Goal: Task Accomplishment & Management: Manage account settings

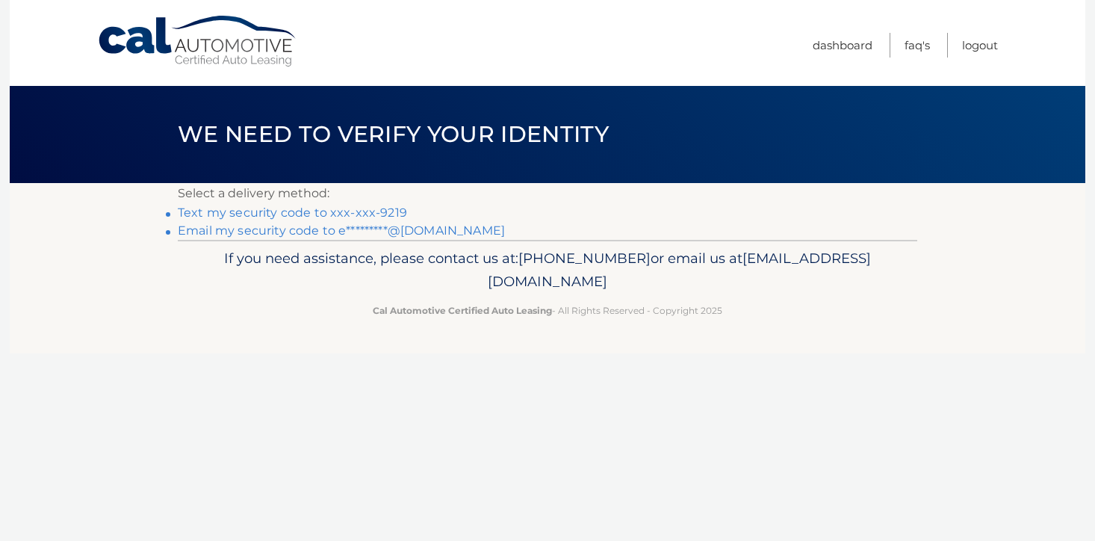
click at [347, 208] on link "Text my security code to xxx-xxx-9219" at bounding box center [292, 212] width 229 height 14
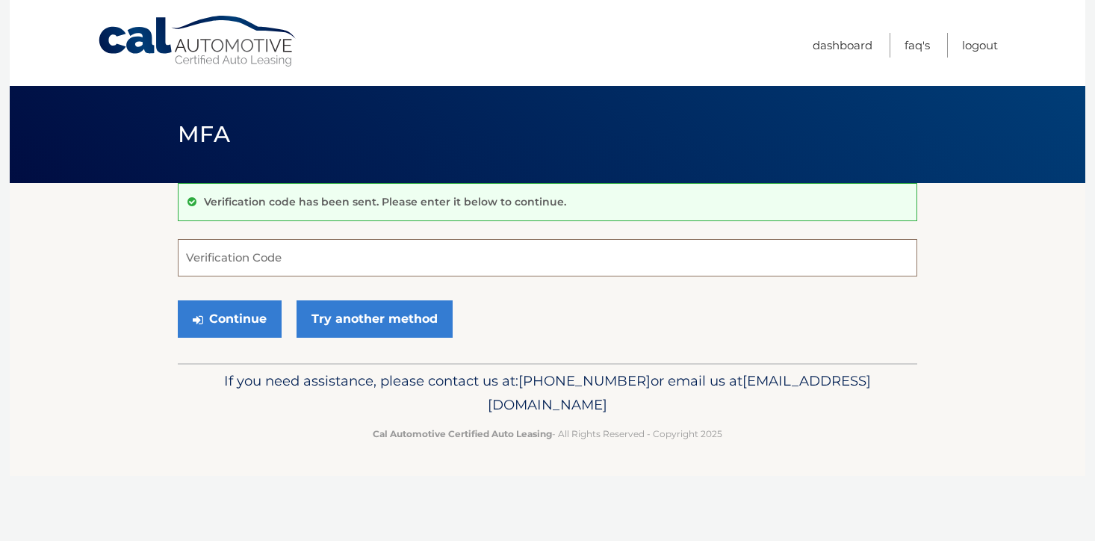
click at [293, 269] on input "Verification Code" at bounding box center [547, 257] width 739 height 37
type input "915940"
click at [205, 315] on button "Continue" at bounding box center [230, 318] width 104 height 37
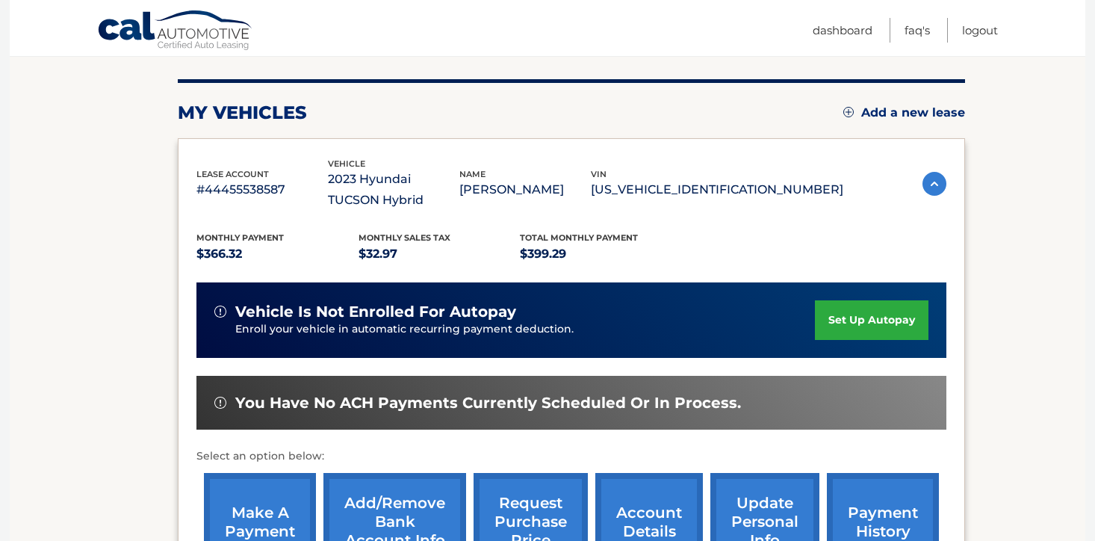
scroll to position [261, 0]
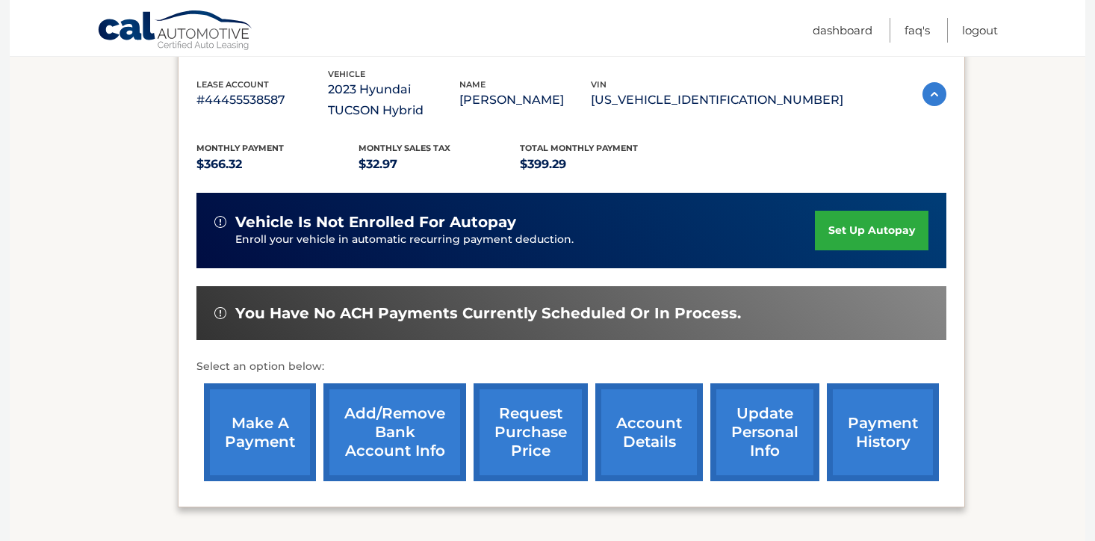
click at [613, 450] on link "account details" at bounding box center [649, 432] width 108 height 98
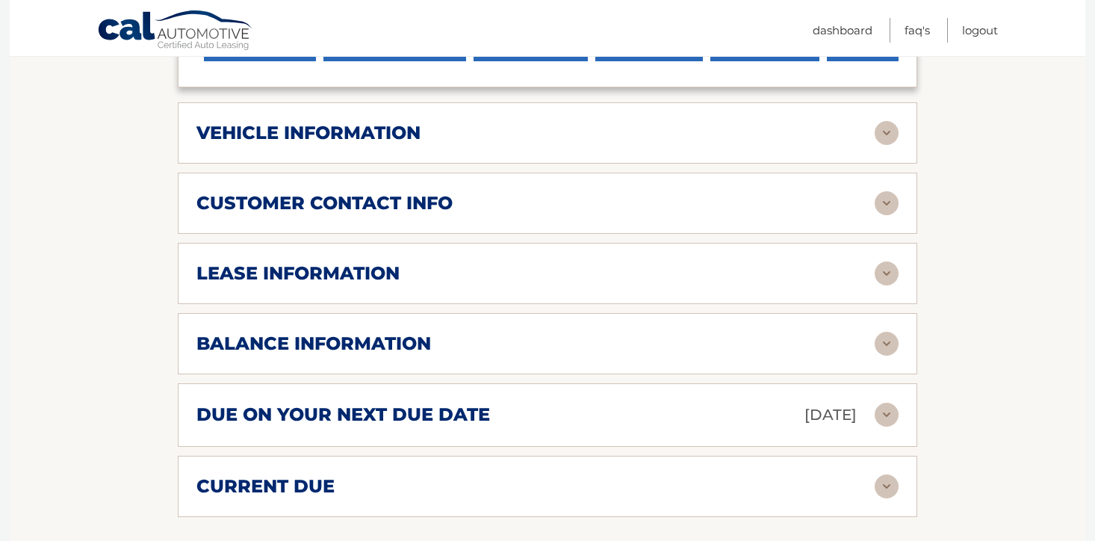
scroll to position [526, 0]
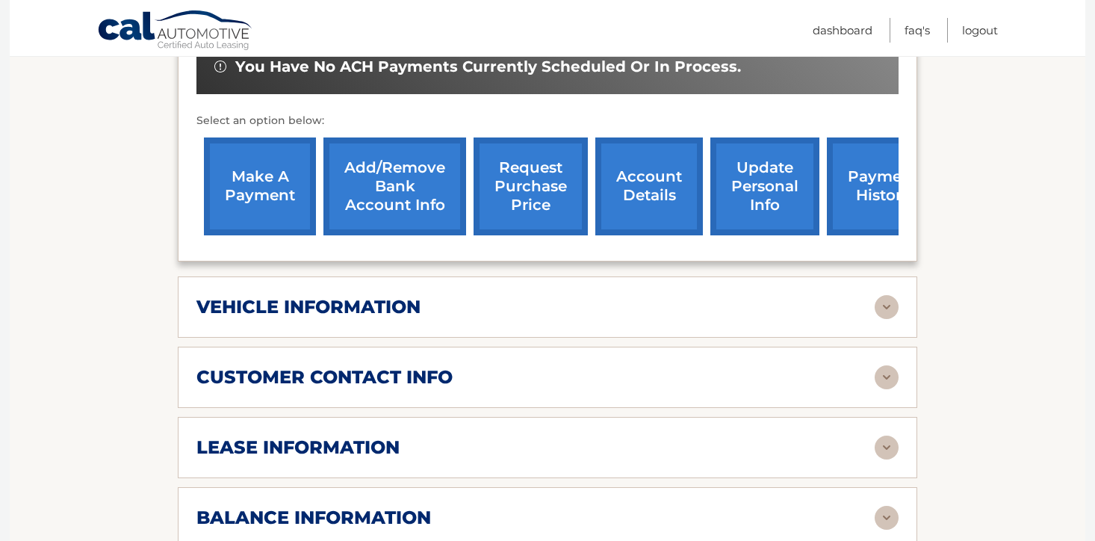
click at [775, 204] on link "update personal info" at bounding box center [764, 186] width 109 height 98
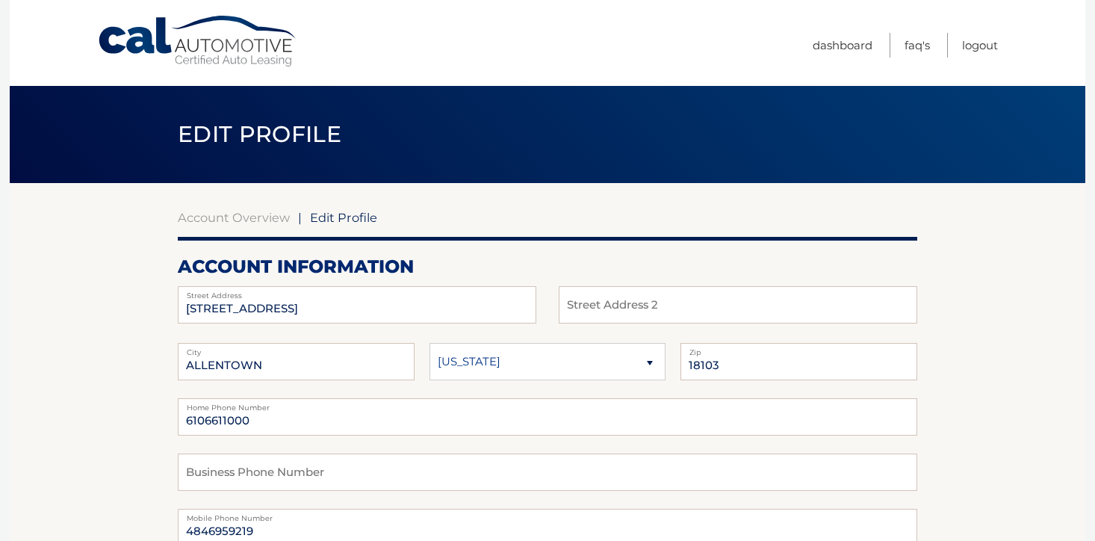
scroll to position [131, 0]
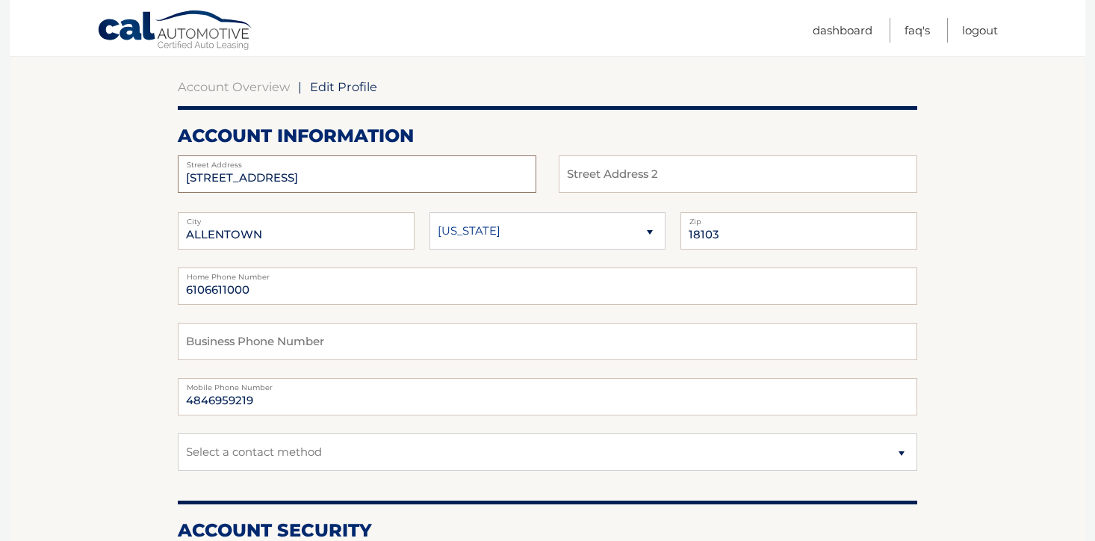
drag, startPoint x: 351, startPoint y: 179, endPoint x: 124, endPoint y: 172, distance: 227.1
type input "[STREET_ADDRESS]"
drag, startPoint x: 288, startPoint y: 237, endPoint x: 77, endPoint y: 184, distance: 218.0
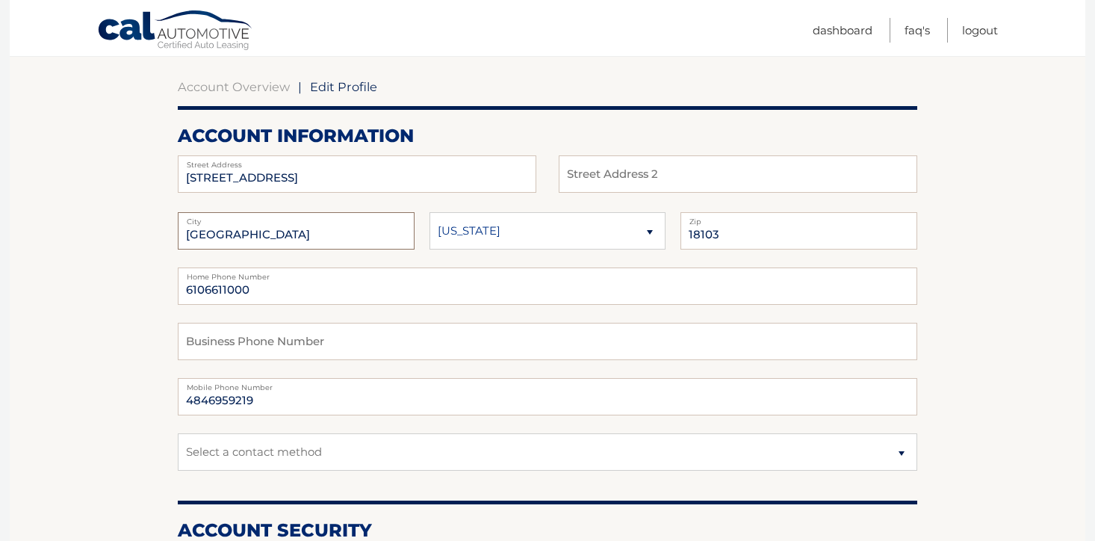
type input "[GEOGRAPHIC_DATA]"
click at [226, 305] on fieldset "6106611000 Home Phone Number Business Phone Number 4846959219 Mobile Phone Numb…" at bounding box center [547, 377] width 739 height 221
drag, startPoint x: 271, startPoint y: 293, endPoint x: 97, endPoint y: 287, distance: 174.1
click at [617, 238] on select "Alaska Alabama Arkansas Arizona California" at bounding box center [547, 230] width 237 height 37
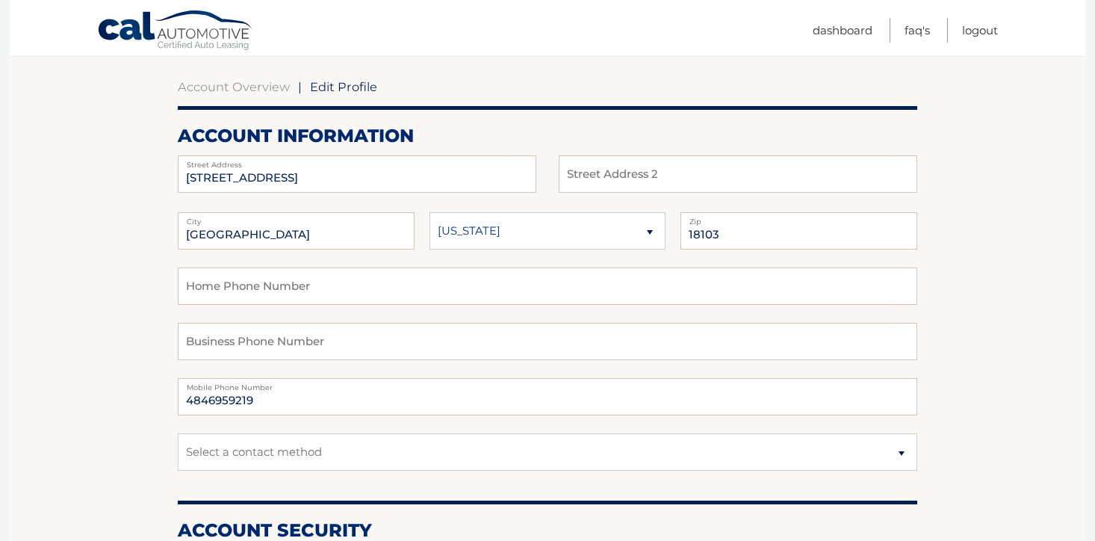
click at [429, 212] on select "Alaska Alabama Arkansas Arizona California" at bounding box center [547, 230] width 237 height 37
drag, startPoint x: 756, startPoint y: 240, endPoint x: 626, endPoint y: 237, distance: 129.2
click at [626, 238] on fieldset "PHILADELPHIA City Alaska Alabama Arkansas State 18103 Zip" at bounding box center [547, 239] width 739 height 55
type input "19119"
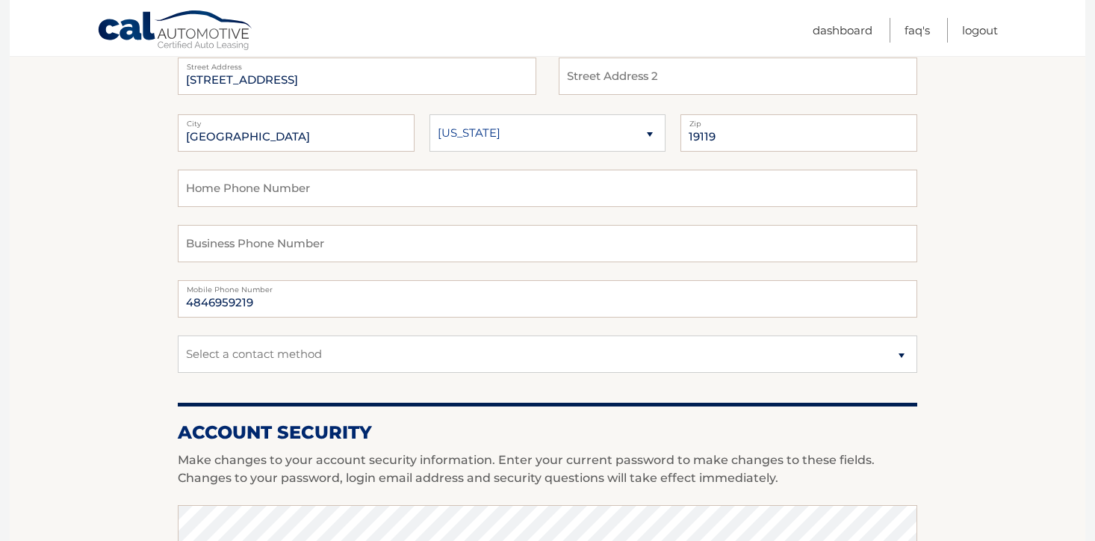
scroll to position [316, 0]
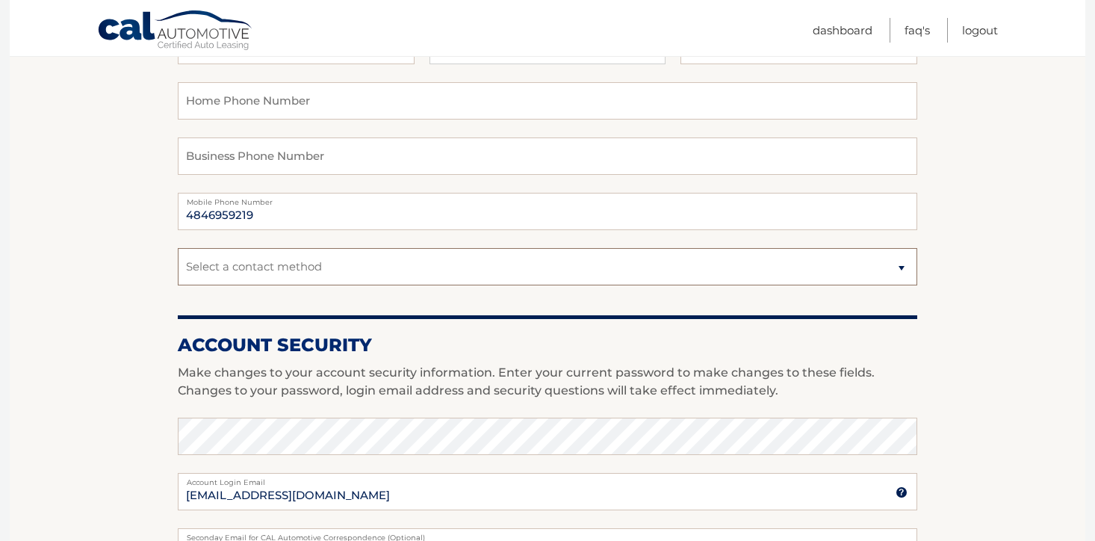
click at [673, 270] on select "Select a contact method Mobile Home" at bounding box center [547, 266] width 739 height 37
select select "1"
click at [178, 248] on select "Select a contact method Mobile Home" at bounding box center [547, 266] width 739 height 37
click at [91, 272] on section "Account Overview | Edit Profile account information 125 W MOUNT PLEASANT AVE St…" at bounding box center [547, 410] width 1075 height 1087
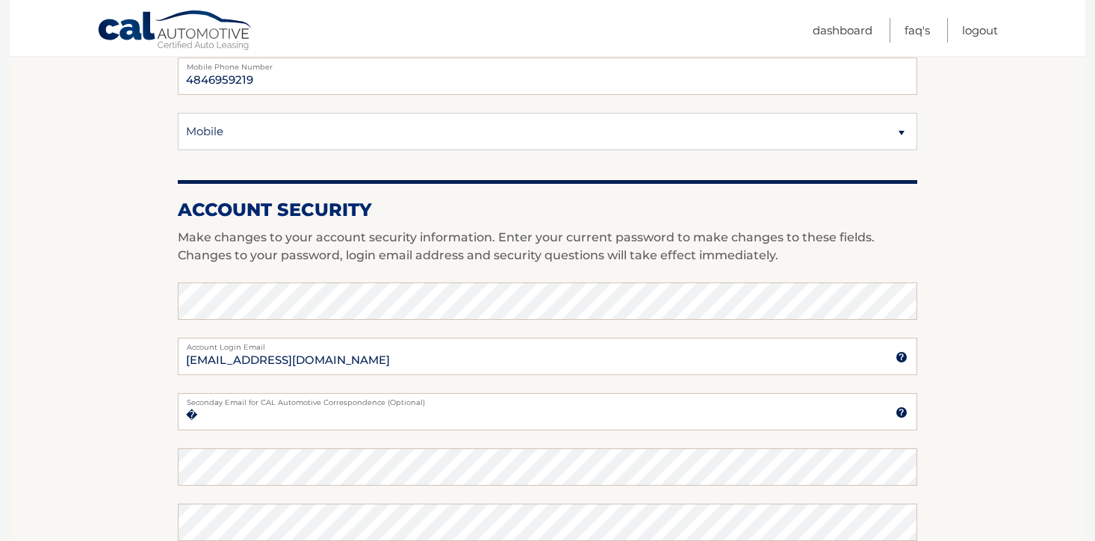
scroll to position [529, 0]
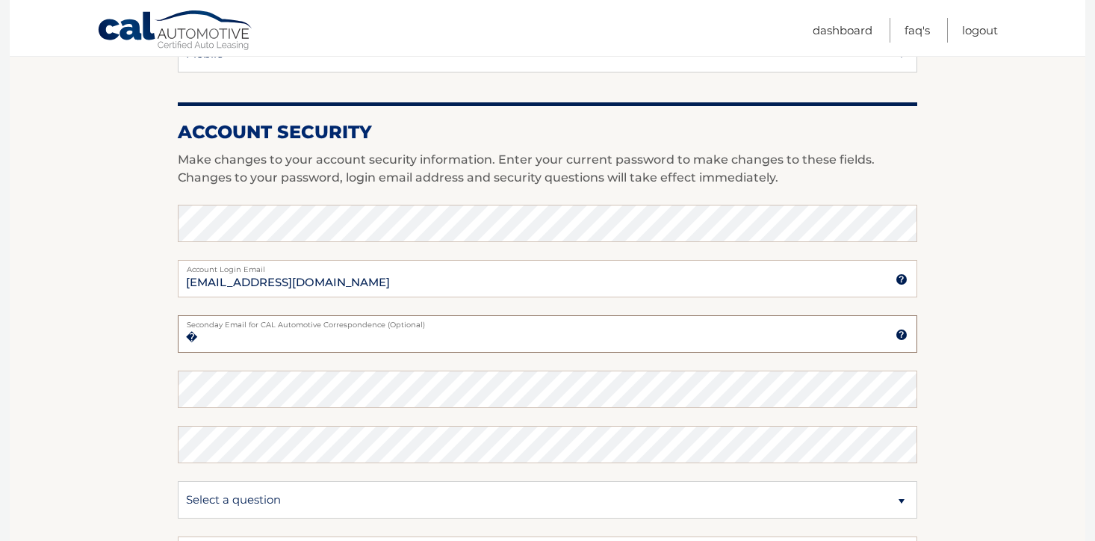
click at [305, 346] on input "�" at bounding box center [547, 333] width 739 height 37
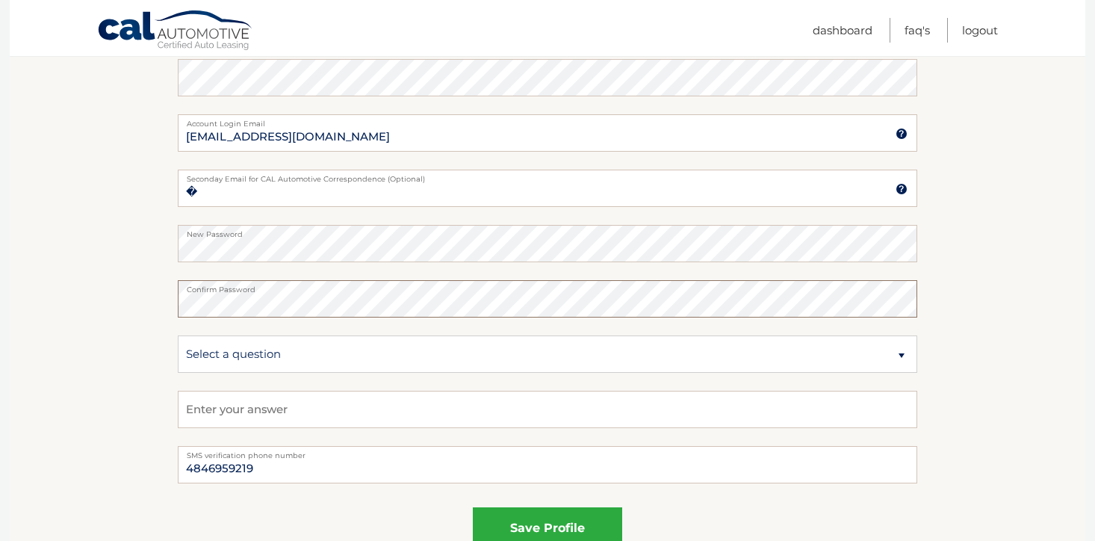
scroll to position [723, 0]
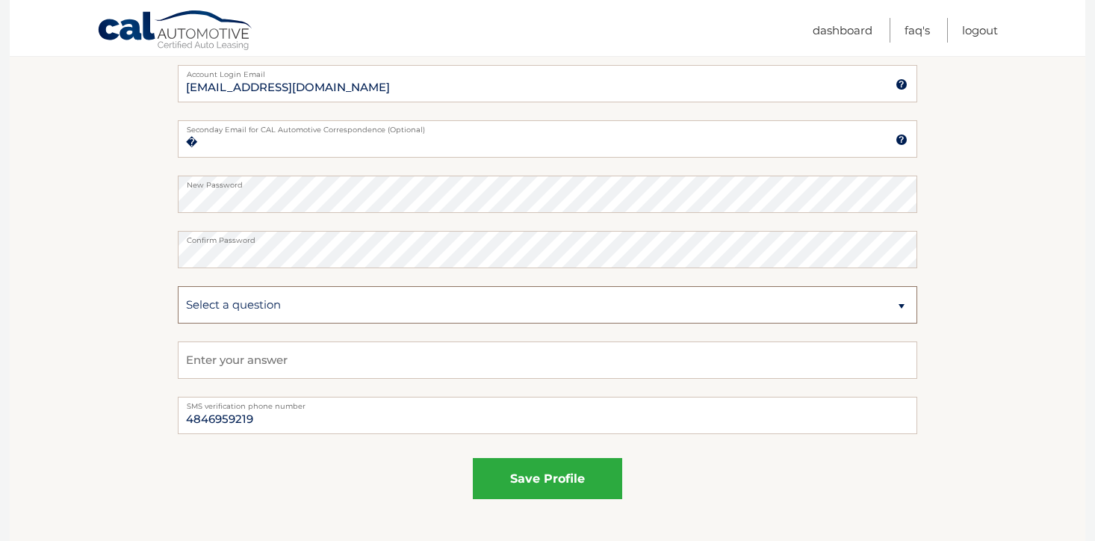
click at [351, 314] on select "Select a question What was the name of your elementary school? What is your mot…" at bounding box center [547, 304] width 739 height 37
select select "2"
click at [178, 286] on select "Select a question What was the name of your elementary school? What is your mot…" at bounding box center [547, 304] width 739 height 37
click at [293, 371] on input "text" at bounding box center [547, 359] width 739 height 37
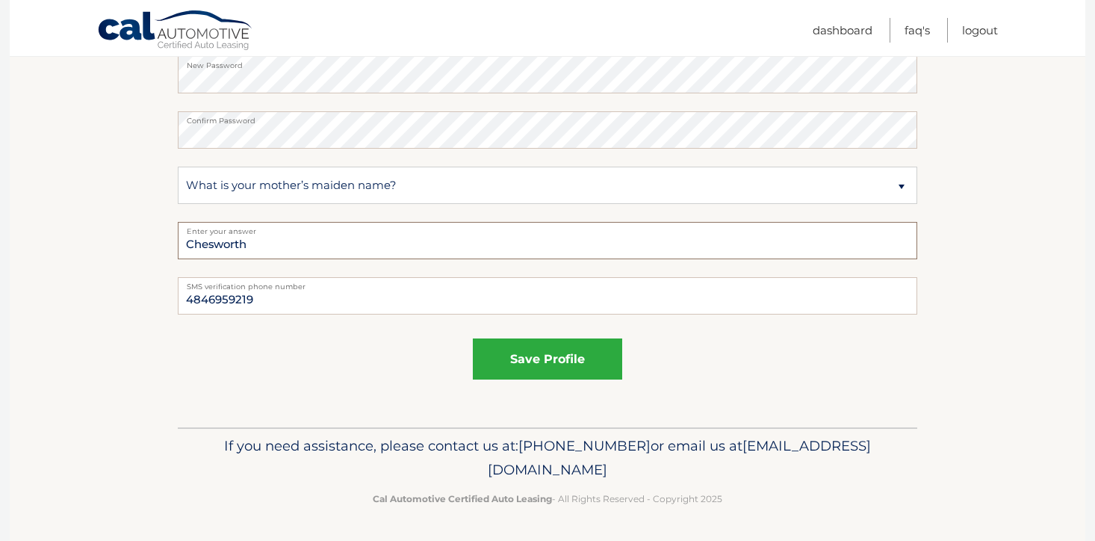
scroll to position [781, 0]
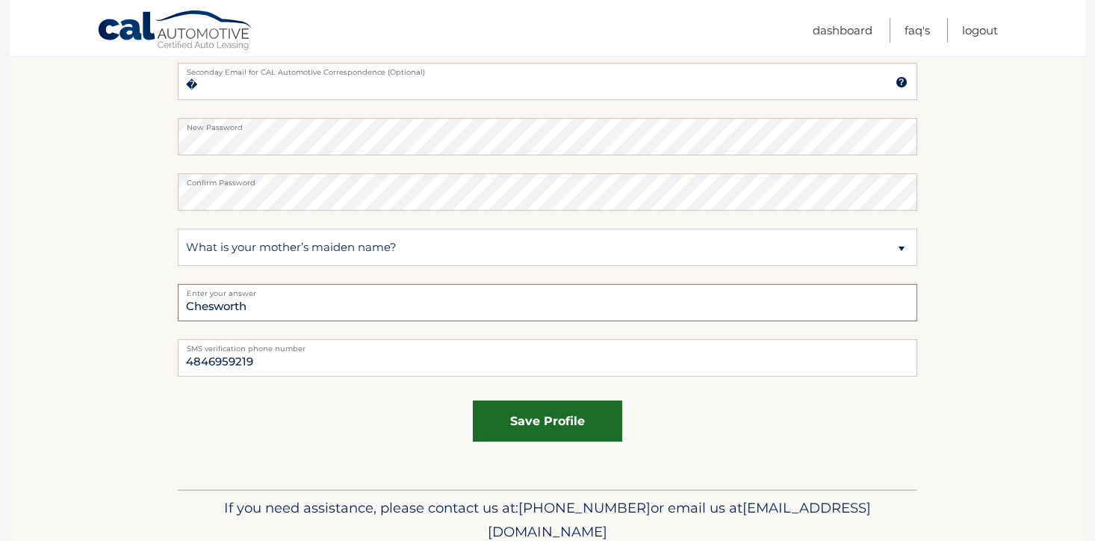
type input "Chesworth"
click at [534, 423] on button "save profile" at bounding box center [547, 420] width 149 height 41
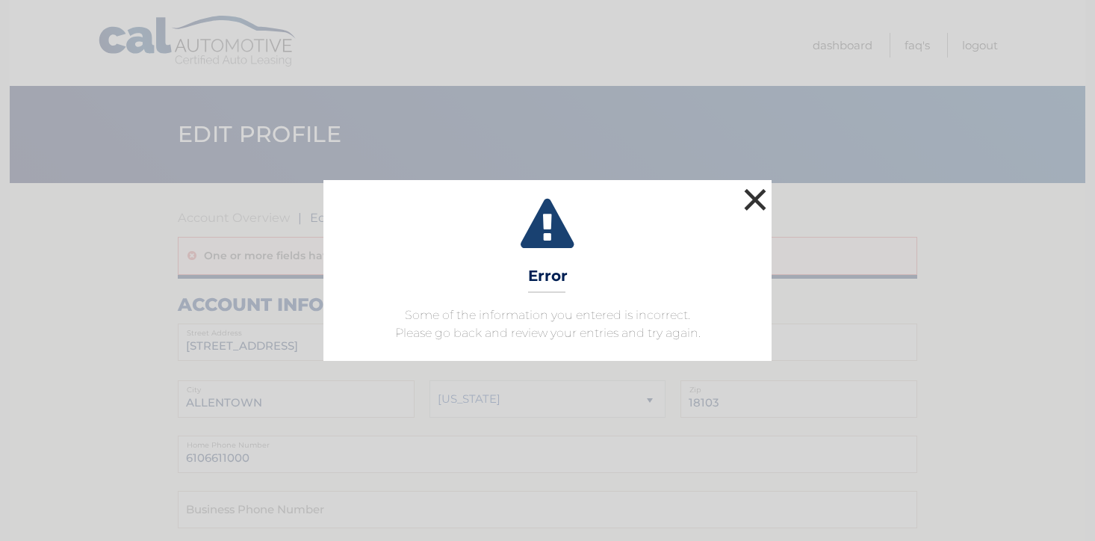
click at [758, 199] on button "×" at bounding box center [755, 199] width 30 height 30
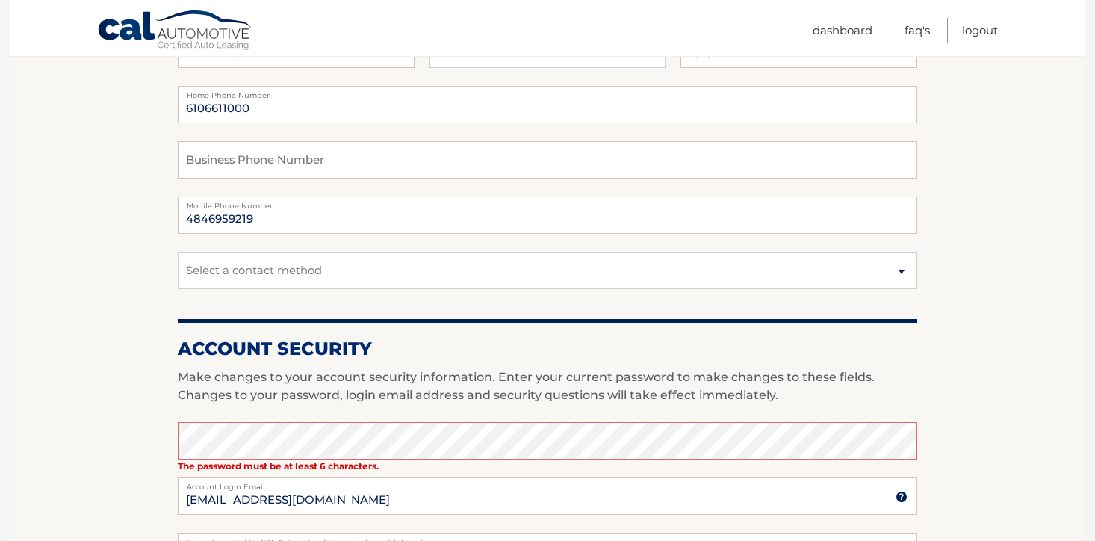
scroll to position [539, 0]
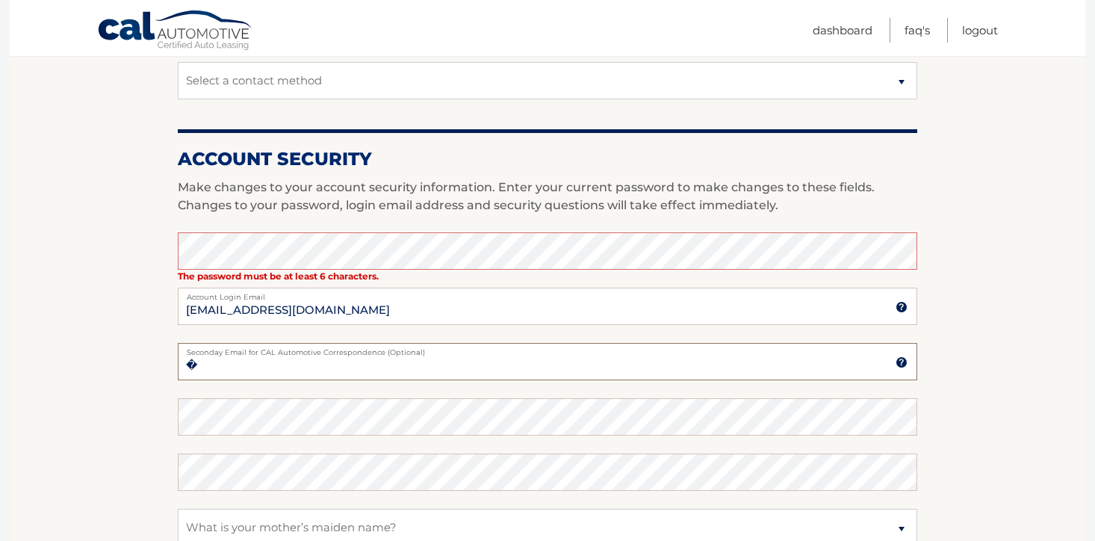
click at [346, 371] on input "�" at bounding box center [547, 361] width 739 height 37
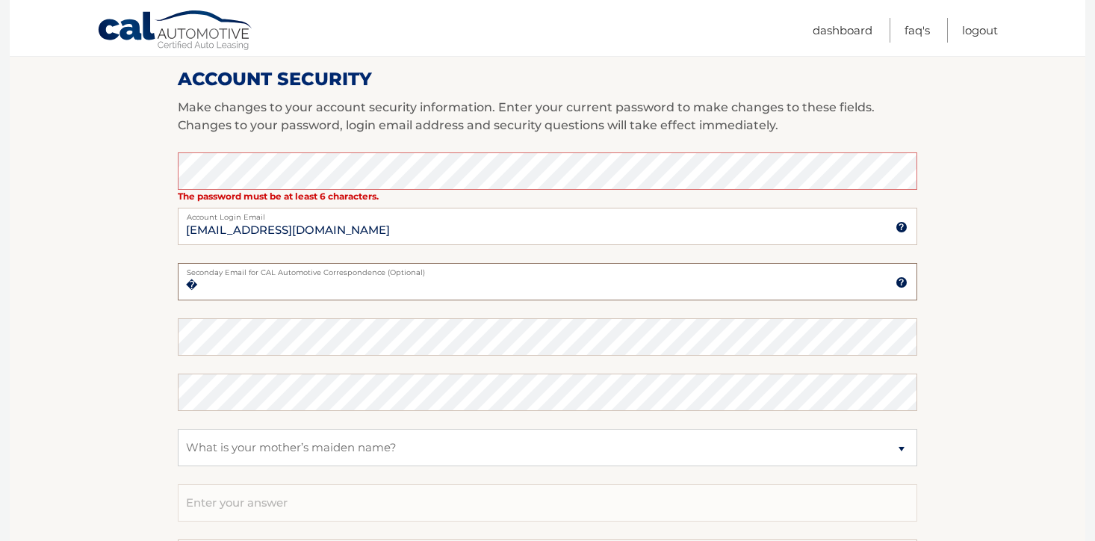
scroll to position [727, 0]
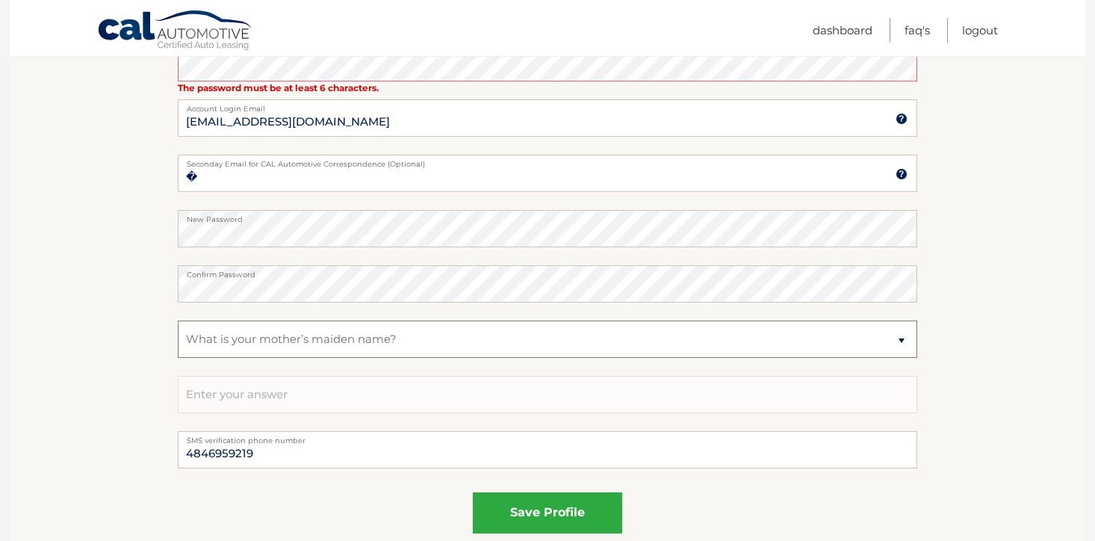
click at [335, 344] on select "Select a question What was the name of your elementary school? What is your mot…" at bounding box center [547, 338] width 739 height 37
click at [178, 320] on select "Select a question What was the name of your elementary school? What is your mot…" at bounding box center [547, 338] width 739 height 37
click at [270, 398] on input "text" at bounding box center [547, 394] width 739 height 37
type input "Chesworth"
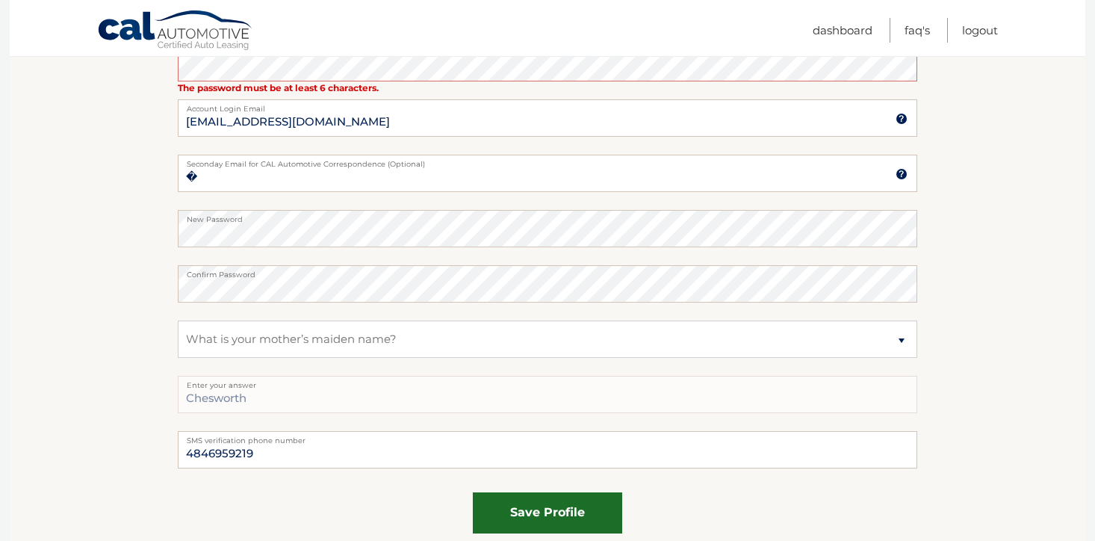
click at [558, 526] on button "save profile" at bounding box center [547, 512] width 149 height 41
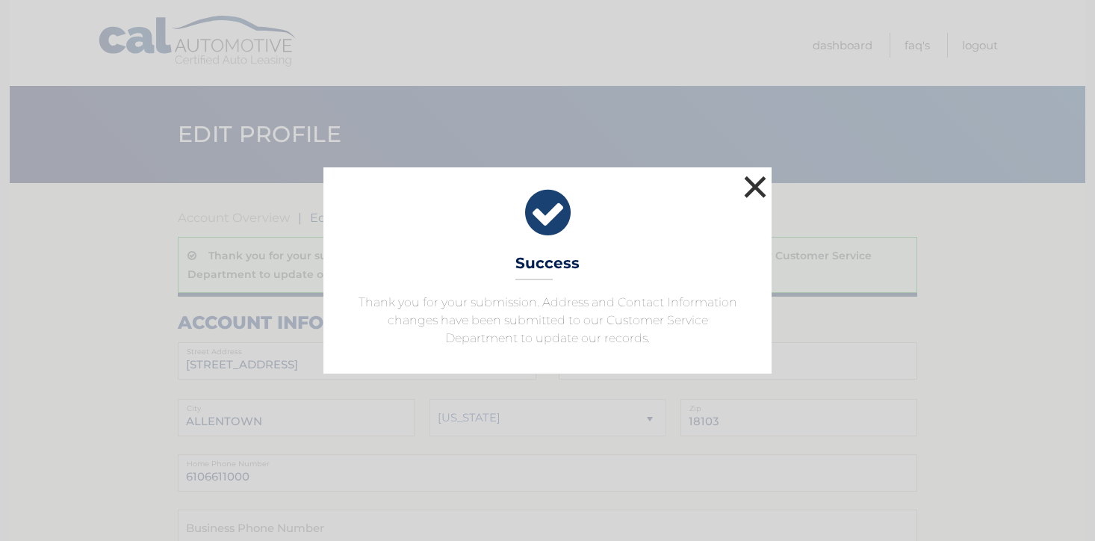
click at [760, 183] on button "×" at bounding box center [755, 187] width 30 height 30
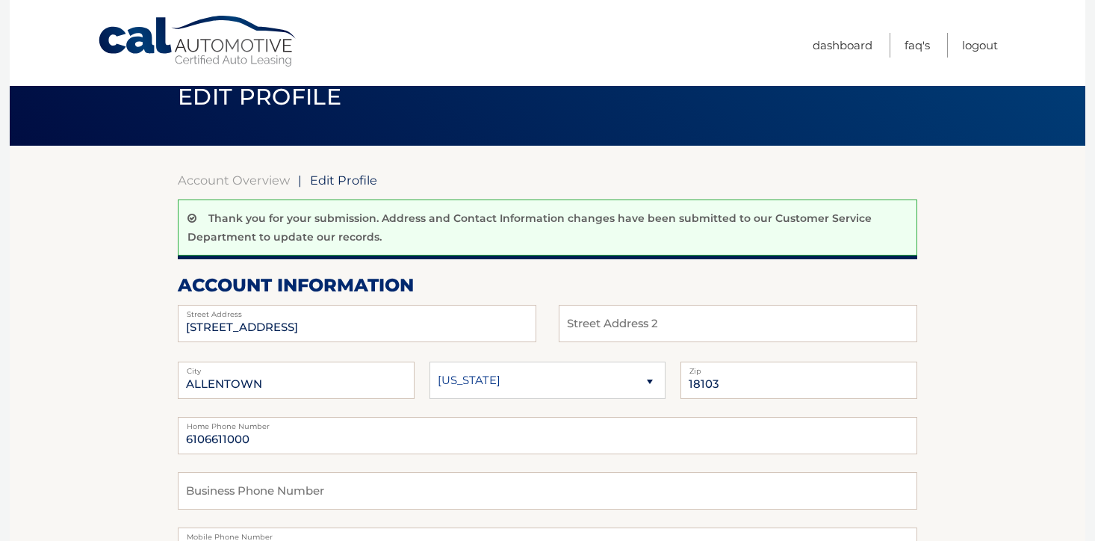
scroll to position [48, 0]
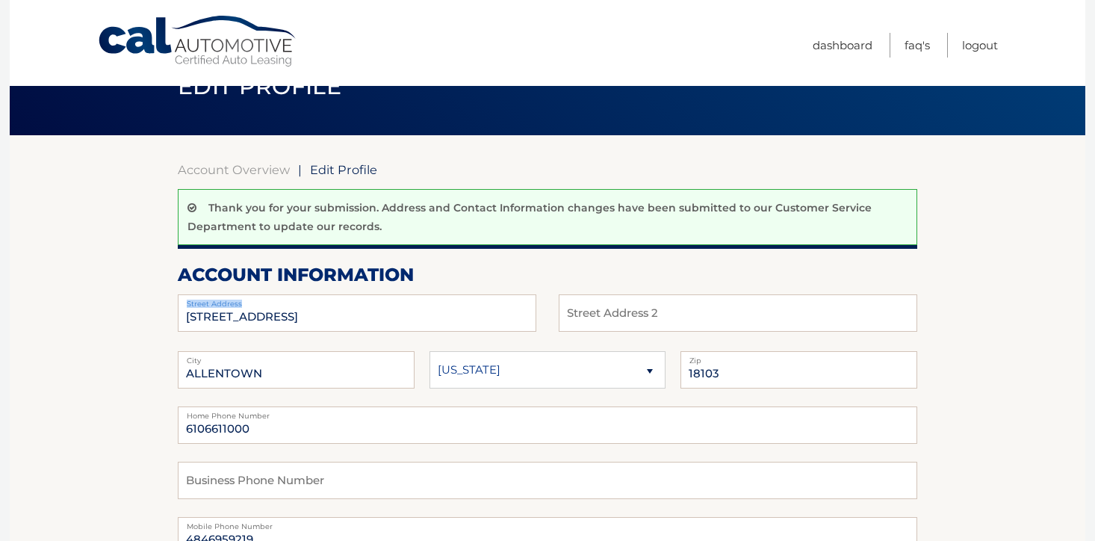
drag, startPoint x: 407, startPoint y: 301, endPoint x: 392, endPoint y: 298, distance: 15.2
click at [394, 299] on label "Street Address" at bounding box center [357, 300] width 358 height 12
click at [356, 320] on input "872 S GLENWOOD ST" at bounding box center [357, 312] width 358 height 37
drag, startPoint x: 332, startPoint y: 320, endPoint x: 159, endPoint y: 319, distance: 172.5
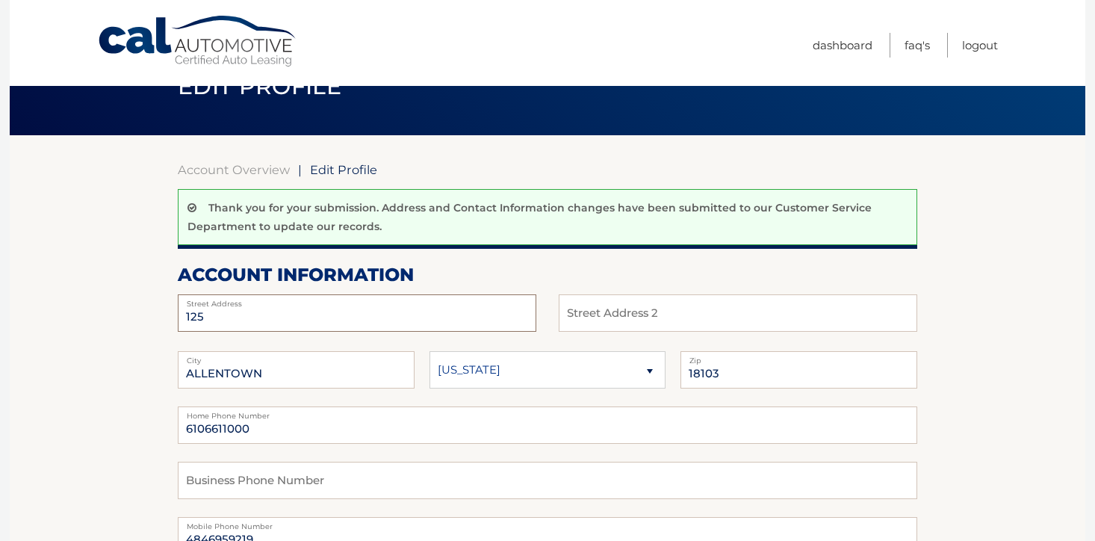
type input "[STREET_ADDRESS]"
click at [364, 370] on input "ALLENTOWN" at bounding box center [296, 369] width 237 height 37
drag, startPoint x: 364, startPoint y: 370, endPoint x: 52, endPoint y: 370, distance: 311.4
type input "[GEOGRAPHIC_DATA]"
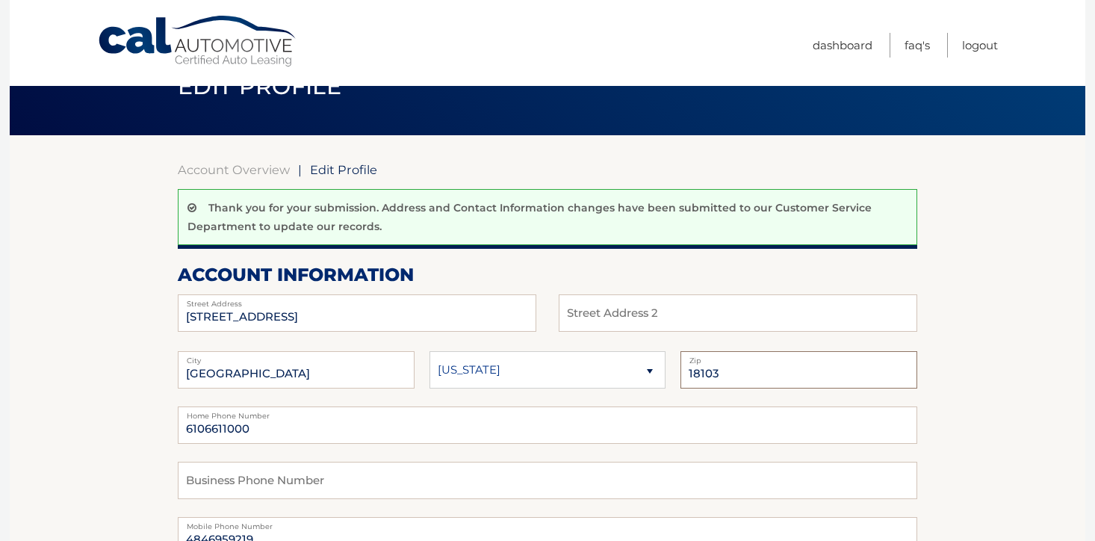
drag, startPoint x: 756, startPoint y: 370, endPoint x: 619, endPoint y: 370, distance: 137.4
click at [619, 370] on fieldset "PHILADELPHIA City Alaska Alabama Arkansas State 18103 Zip" at bounding box center [547, 378] width 739 height 55
type input "19119"
drag, startPoint x: 444, startPoint y: 422, endPoint x: 63, endPoint y: 408, distance: 380.3
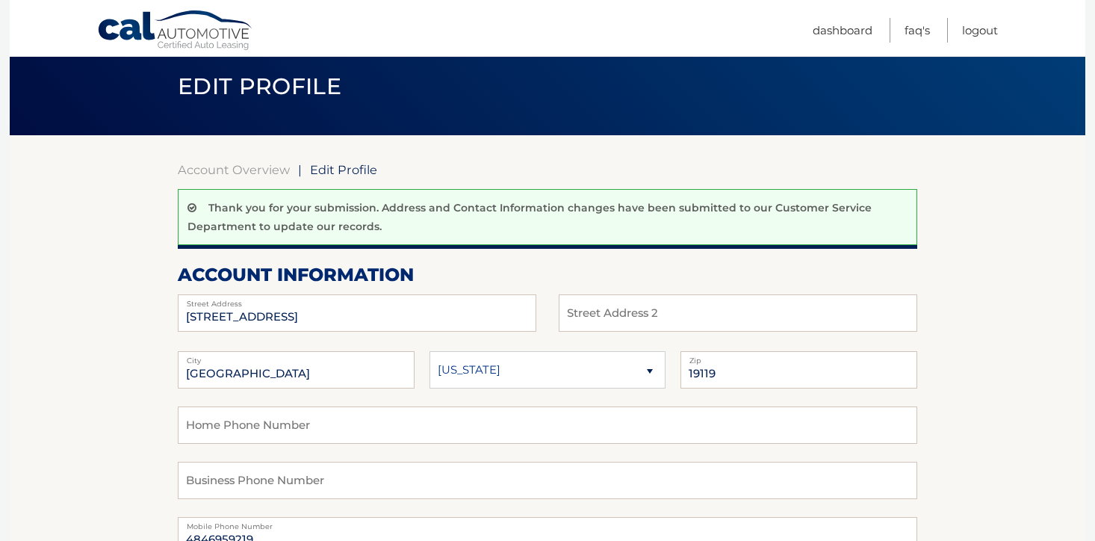
scroll to position [373, 0]
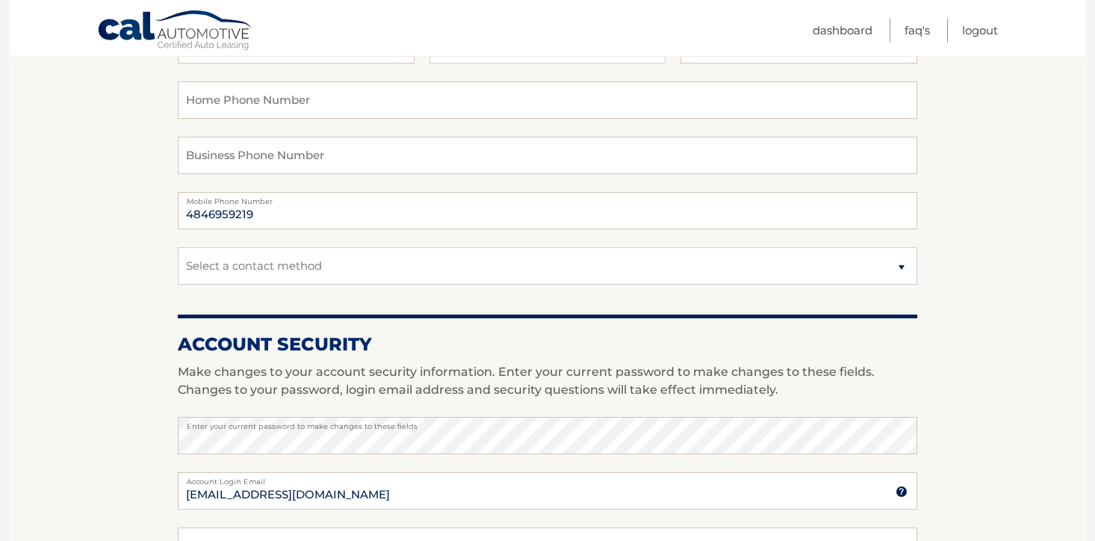
click at [148, 372] on section "Account Overview | Edit Profile Thank you for your submission. Address and Cont…" at bounding box center [547, 381] width 1075 height 1143
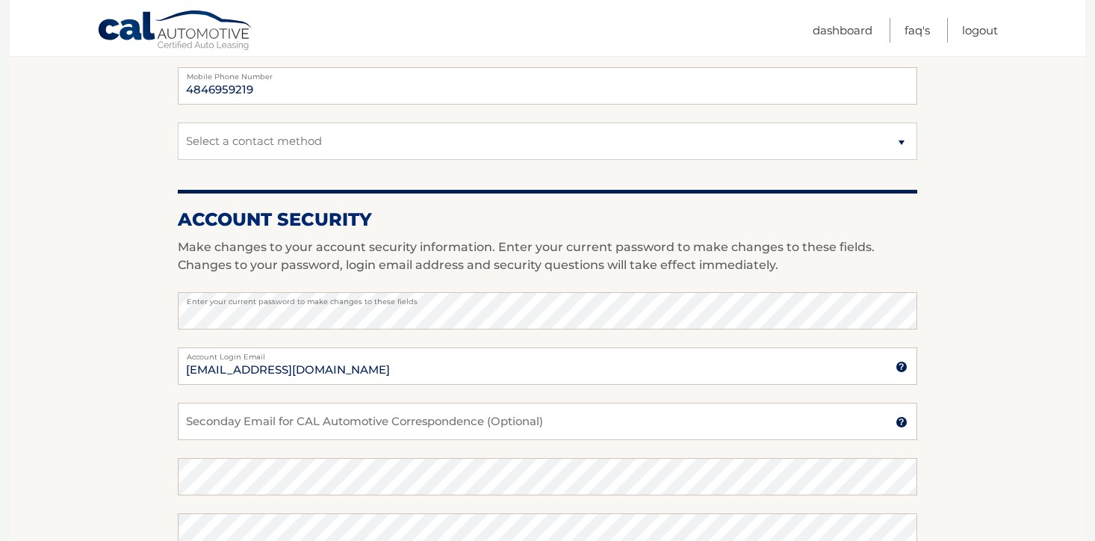
scroll to position [650, 0]
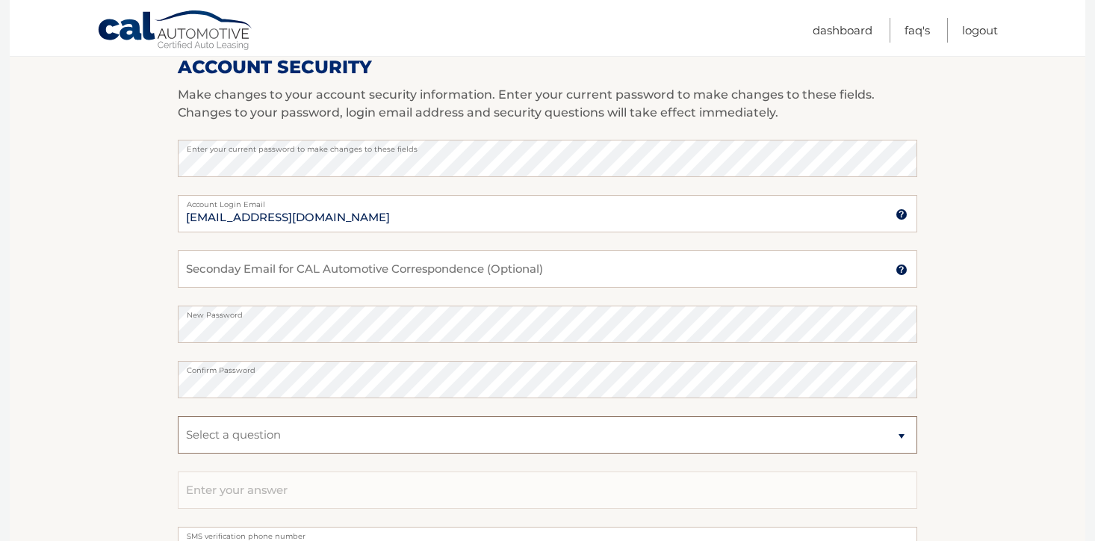
click at [352, 444] on select "Select a question What was the name of your elementary school? What is your mot…" at bounding box center [547, 434] width 739 height 37
select select "2"
click at [178, 416] on select "Select a question What was the name of your elementary school? What is your mot…" at bounding box center [547, 434] width 739 height 37
click at [131, 458] on section "Account Overview | Edit Profile Thank you for your submission. Address and Cont…" at bounding box center [547, 104] width 1075 height 1143
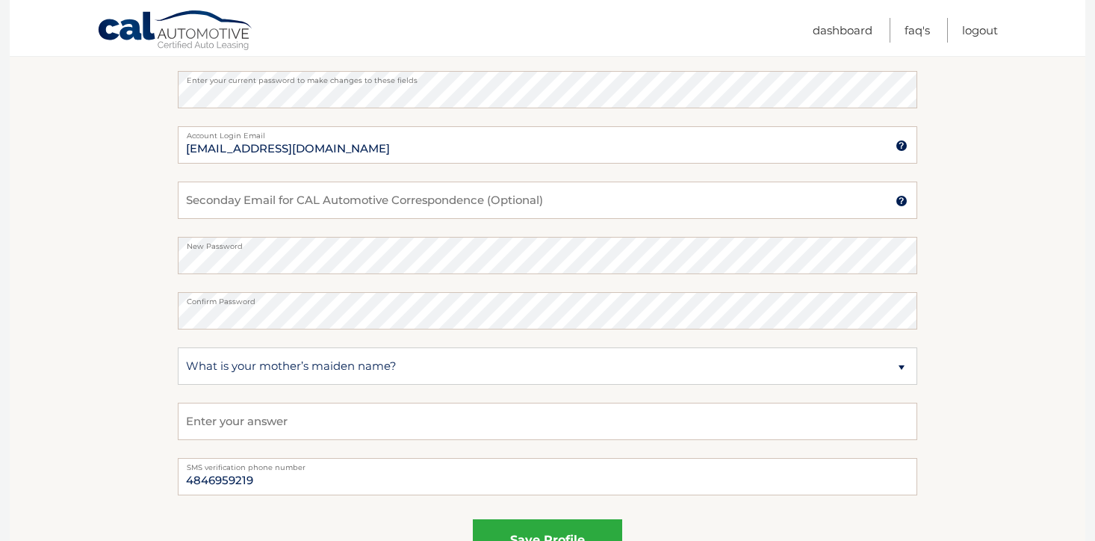
scroll to position [837, 0]
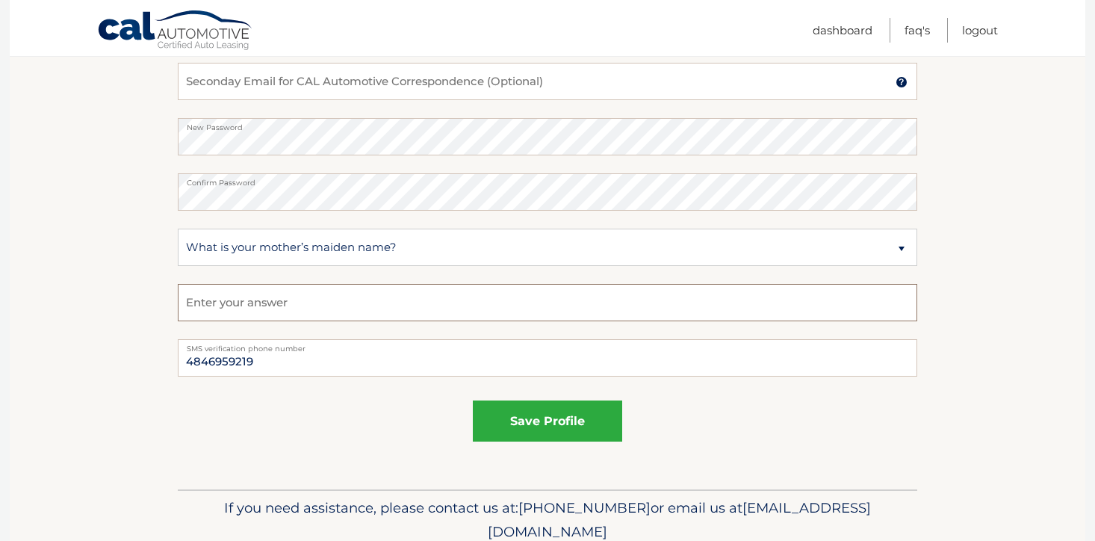
click at [287, 300] on input "text" at bounding box center [547, 302] width 739 height 37
type input "Chesworth"
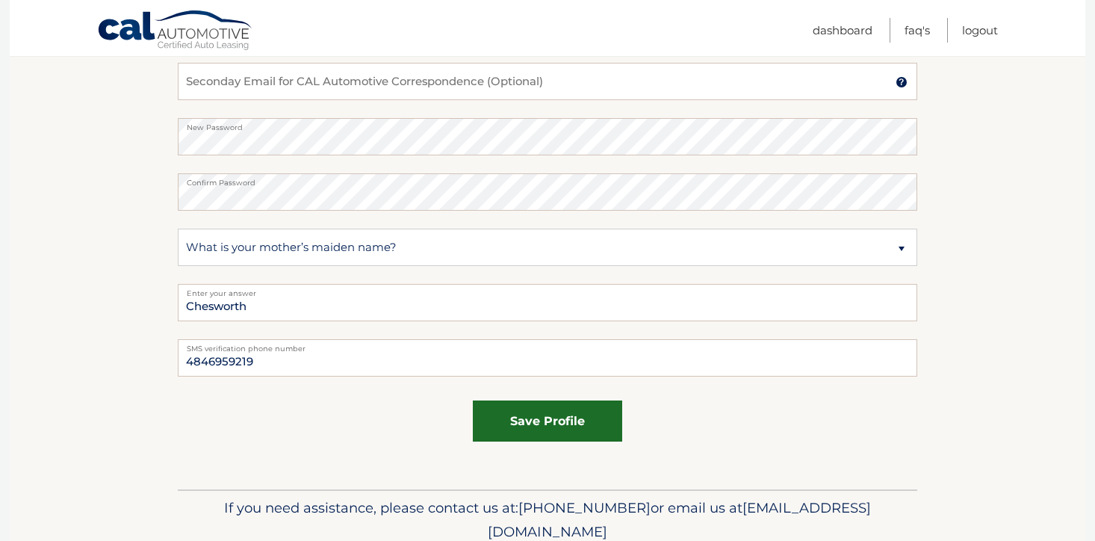
click at [569, 423] on button "save profile" at bounding box center [547, 420] width 149 height 41
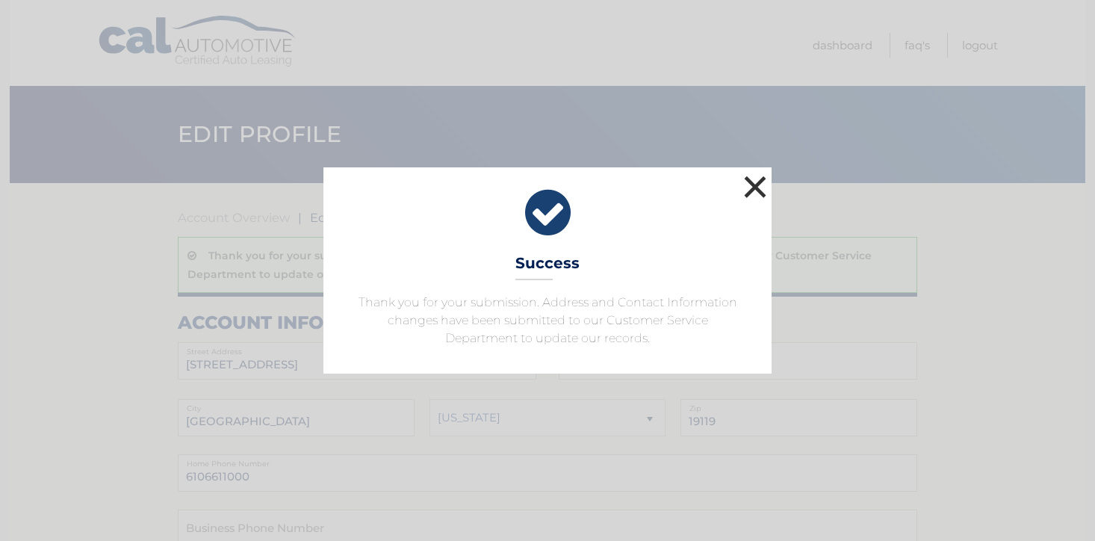
click at [762, 185] on button "×" at bounding box center [755, 187] width 30 height 30
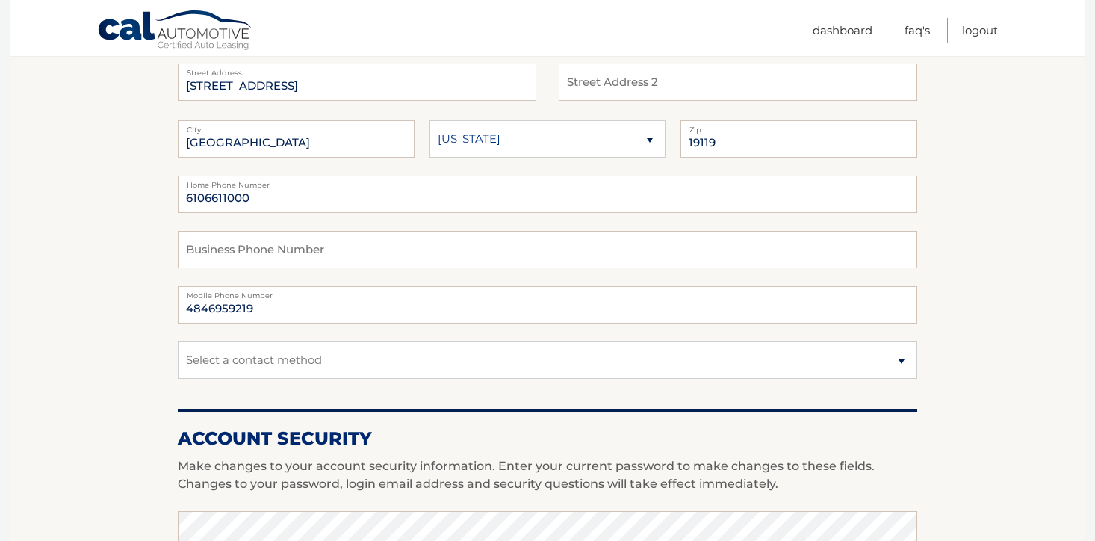
scroll to position [312, 0]
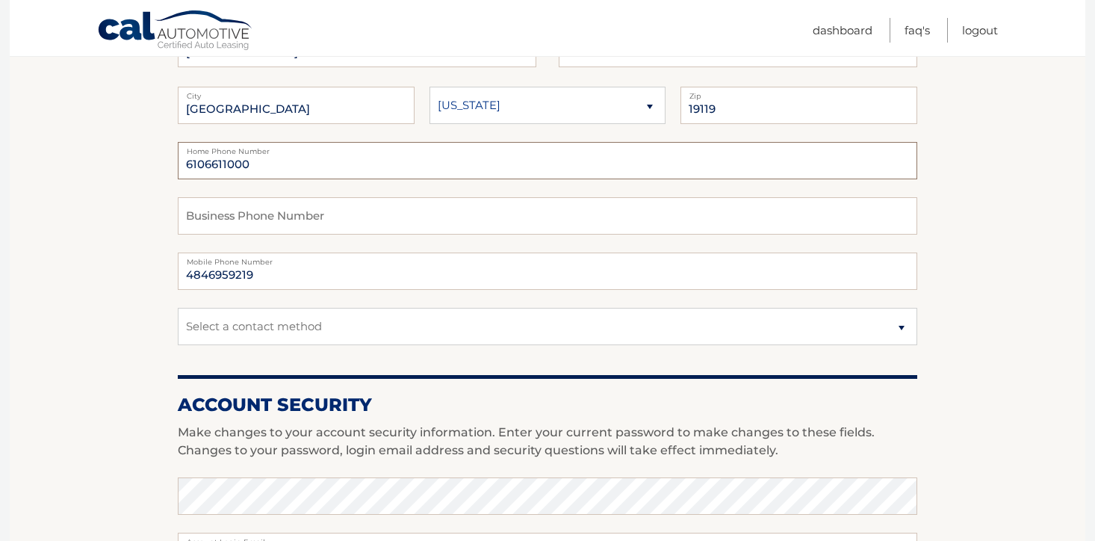
drag, startPoint x: 259, startPoint y: 168, endPoint x: 150, endPoint y: 158, distance: 109.4
click at [150, 158] on section "Account Overview | Edit Profile Thank you for your submission. Address and Cont…" at bounding box center [547, 442] width 1075 height 1143
click at [1023, 182] on section "Account Overview | Edit Profile Thank you for your submission. Address and Cont…" at bounding box center [547, 442] width 1075 height 1143
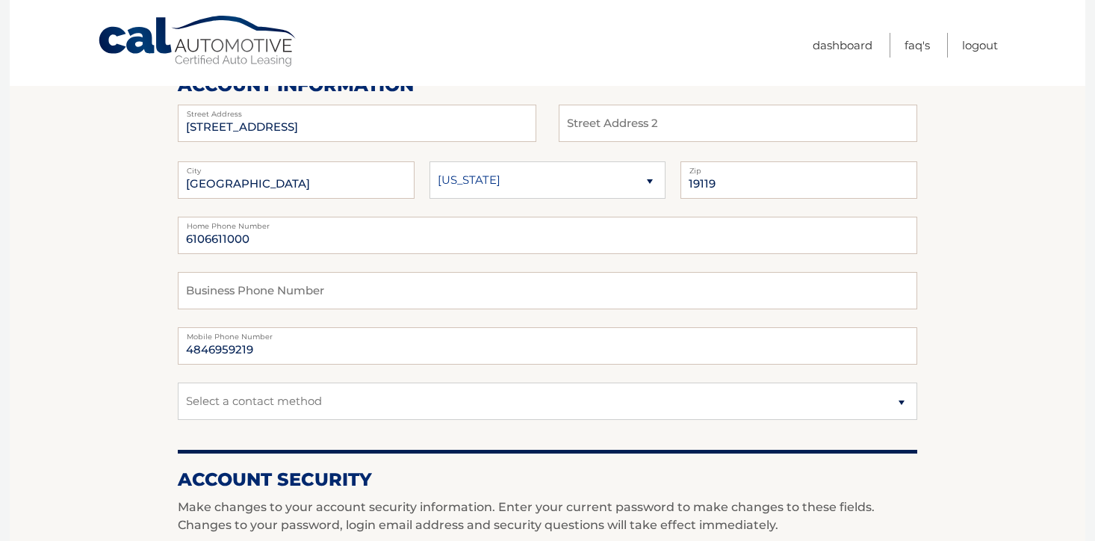
scroll to position [0, 0]
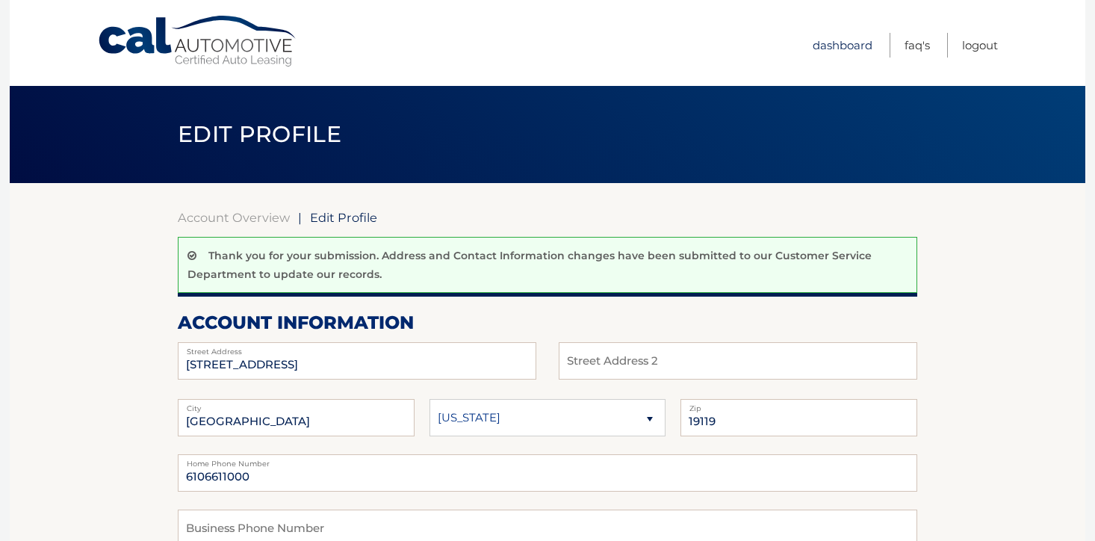
click at [833, 47] on link "Dashboard" at bounding box center [842, 45] width 60 height 25
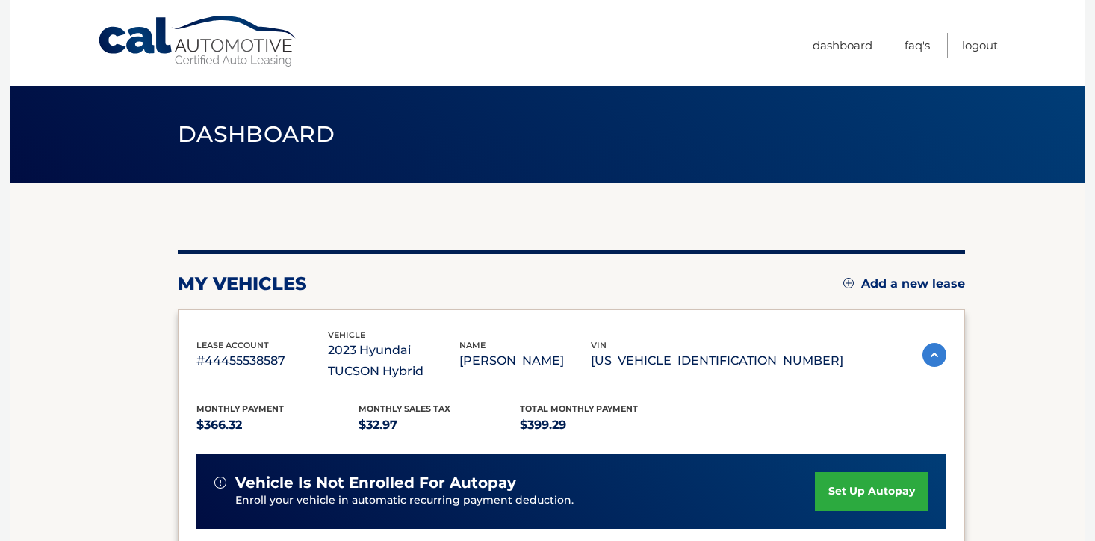
scroll to position [281, 0]
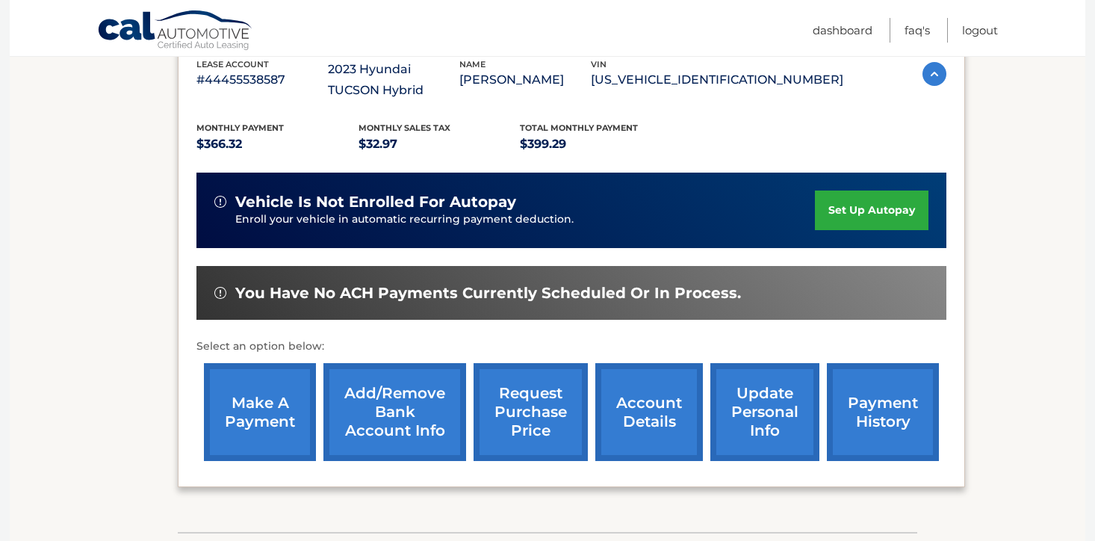
click at [541, 423] on link "request purchase price" at bounding box center [530, 412] width 114 height 98
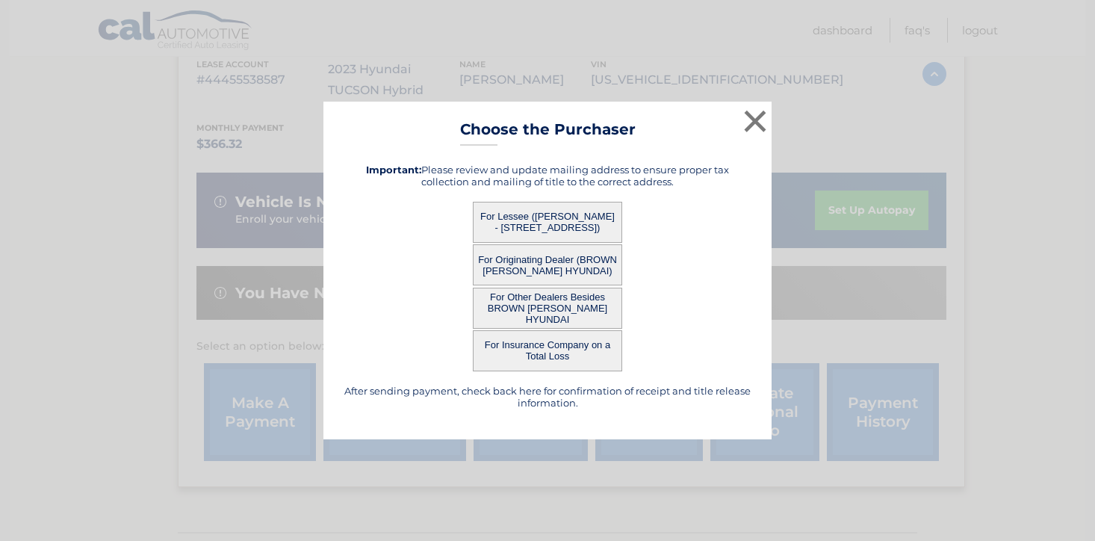
click at [561, 226] on button "For Lessee ([PERSON_NAME] - [STREET_ADDRESS])" at bounding box center [547, 222] width 149 height 41
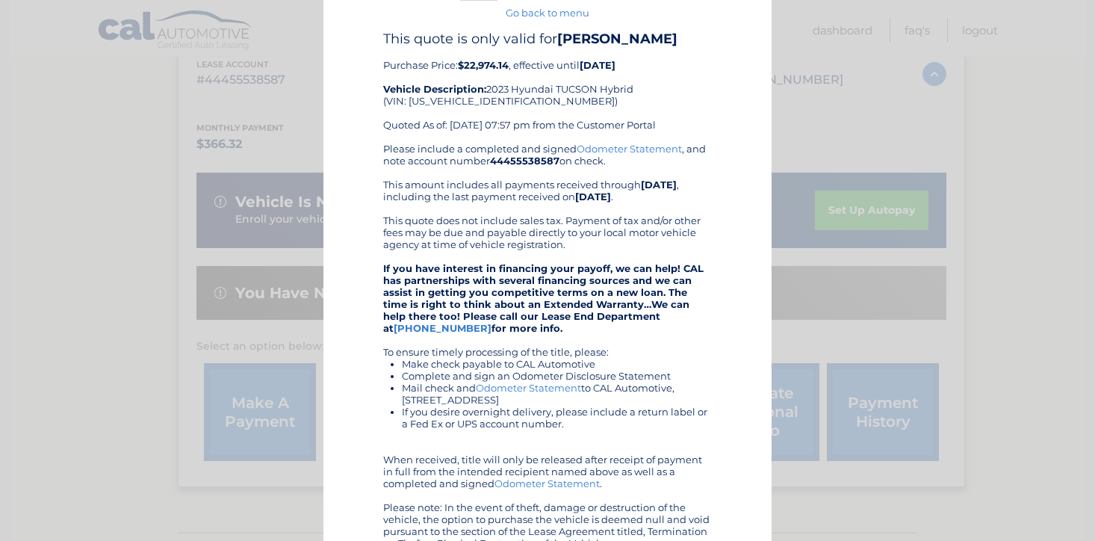
scroll to position [183, 0]
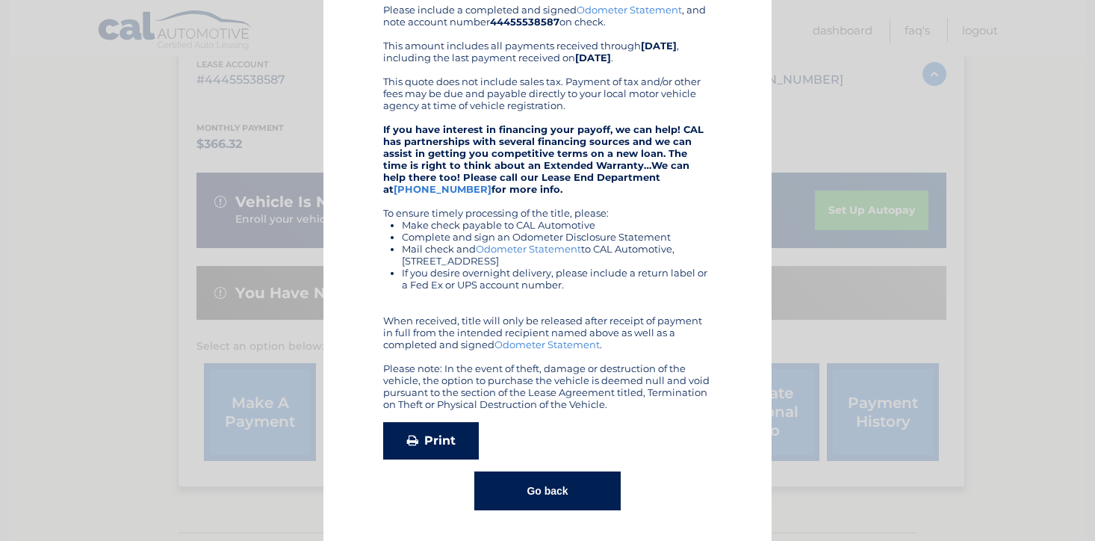
click at [422, 437] on link "Print" at bounding box center [431, 440] width 96 height 37
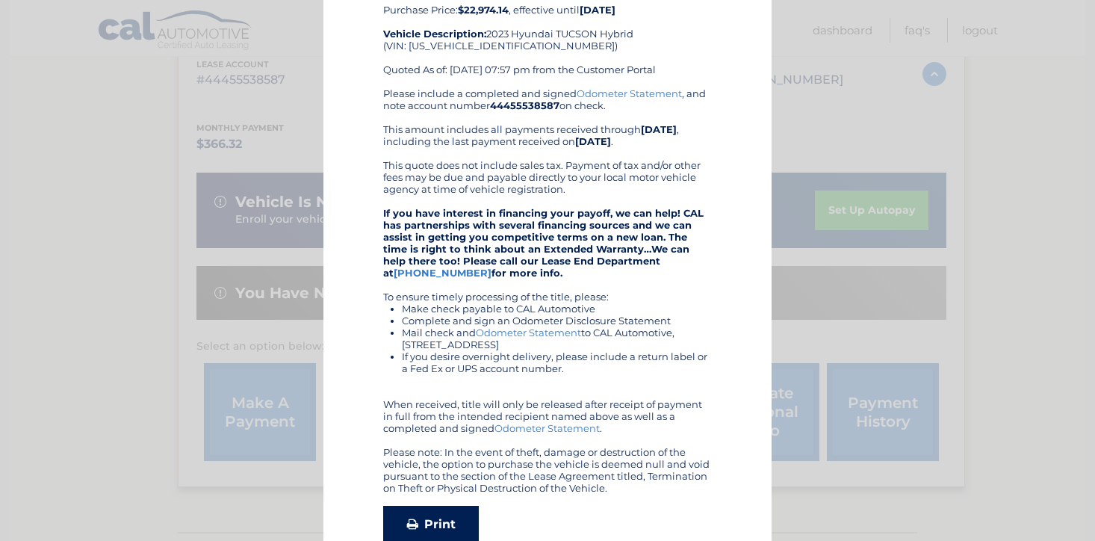
scroll to position [0, 0]
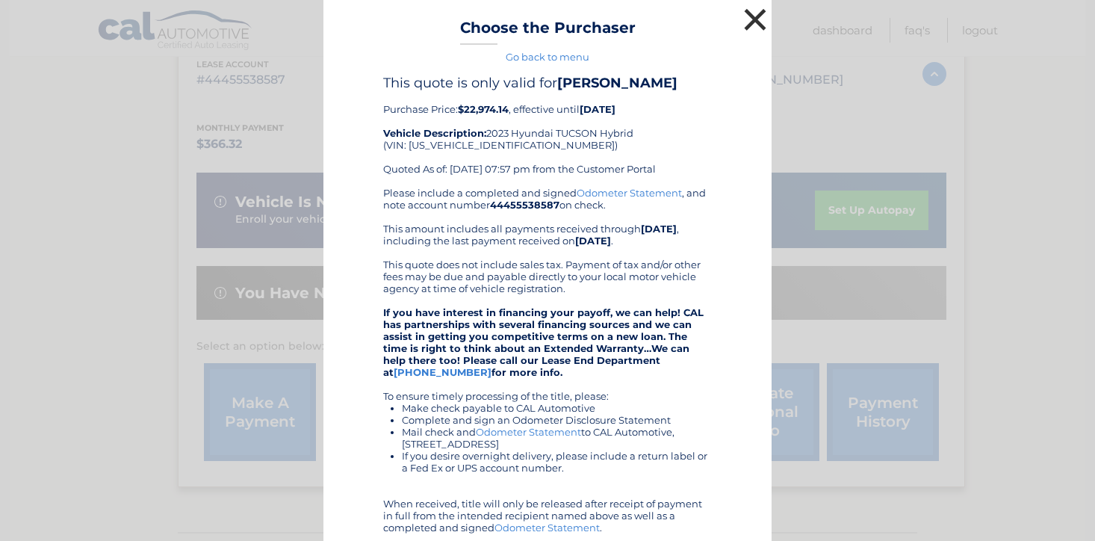
click at [747, 19] on button "×" at bounding box center [755, 19] width 30 height 30
